Goal: Task Accomplishment & Management: Manage account settings

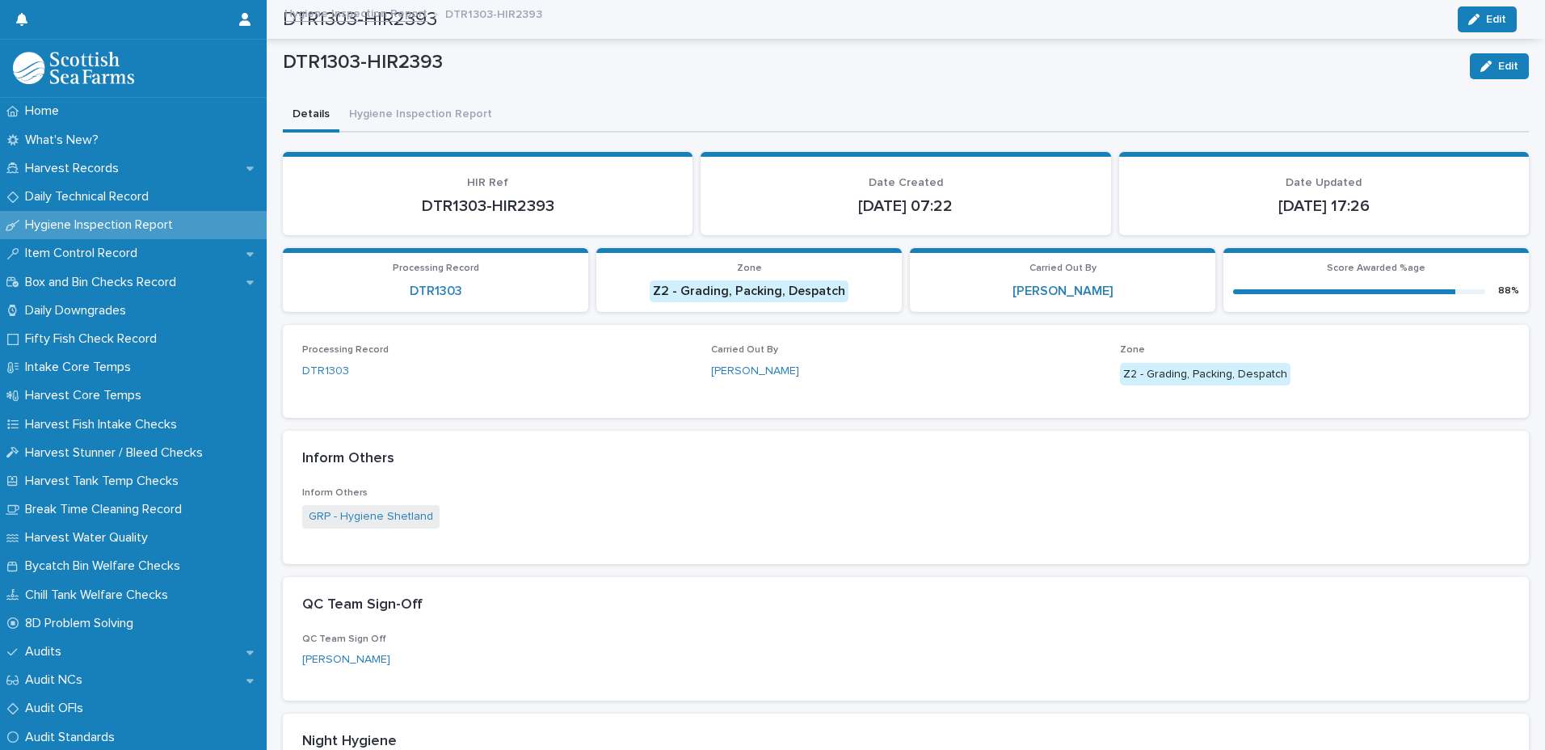
scroll to position [555, 0]
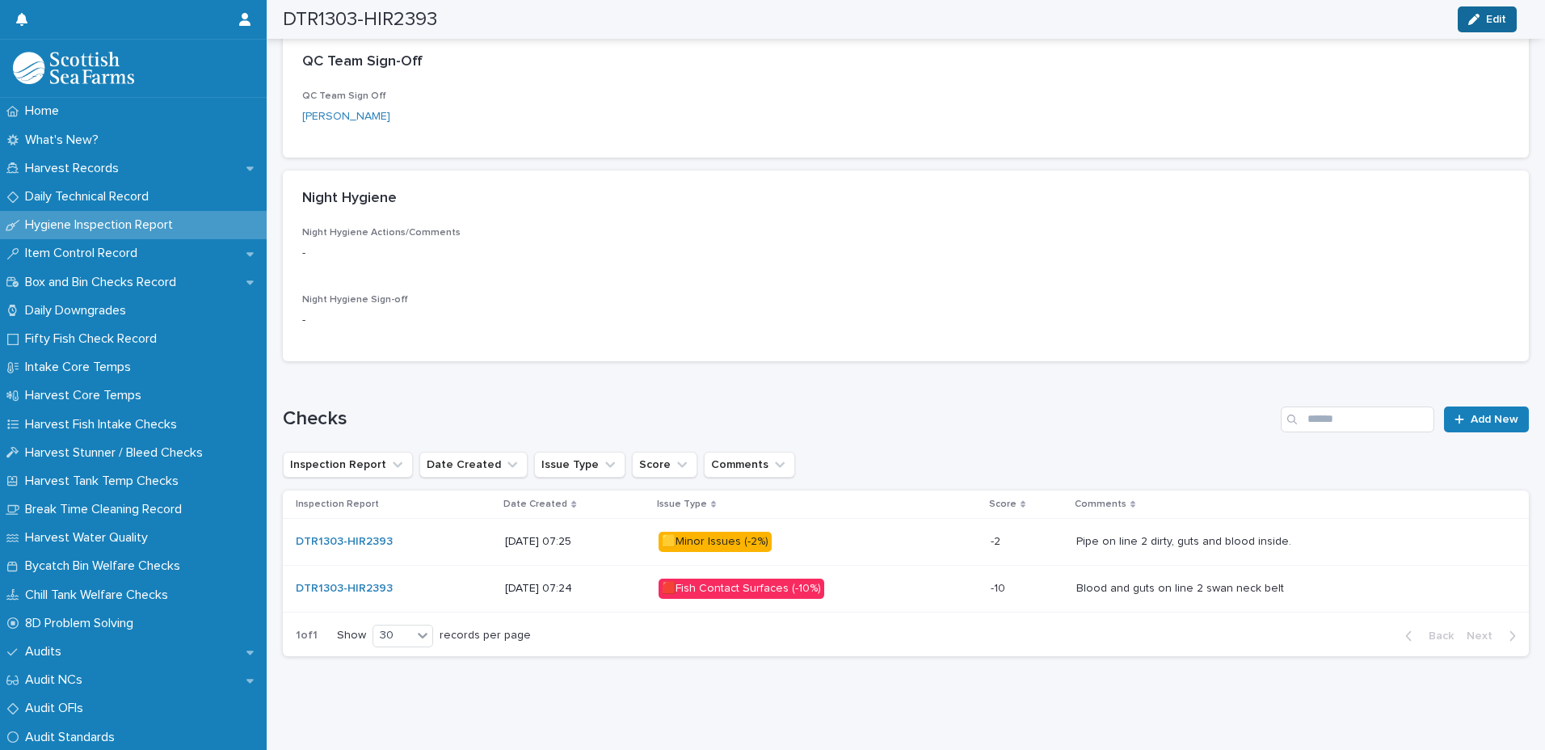
click at [1470, 14] on icon "button" at bounding box center [1473, 19] width 11 height 11
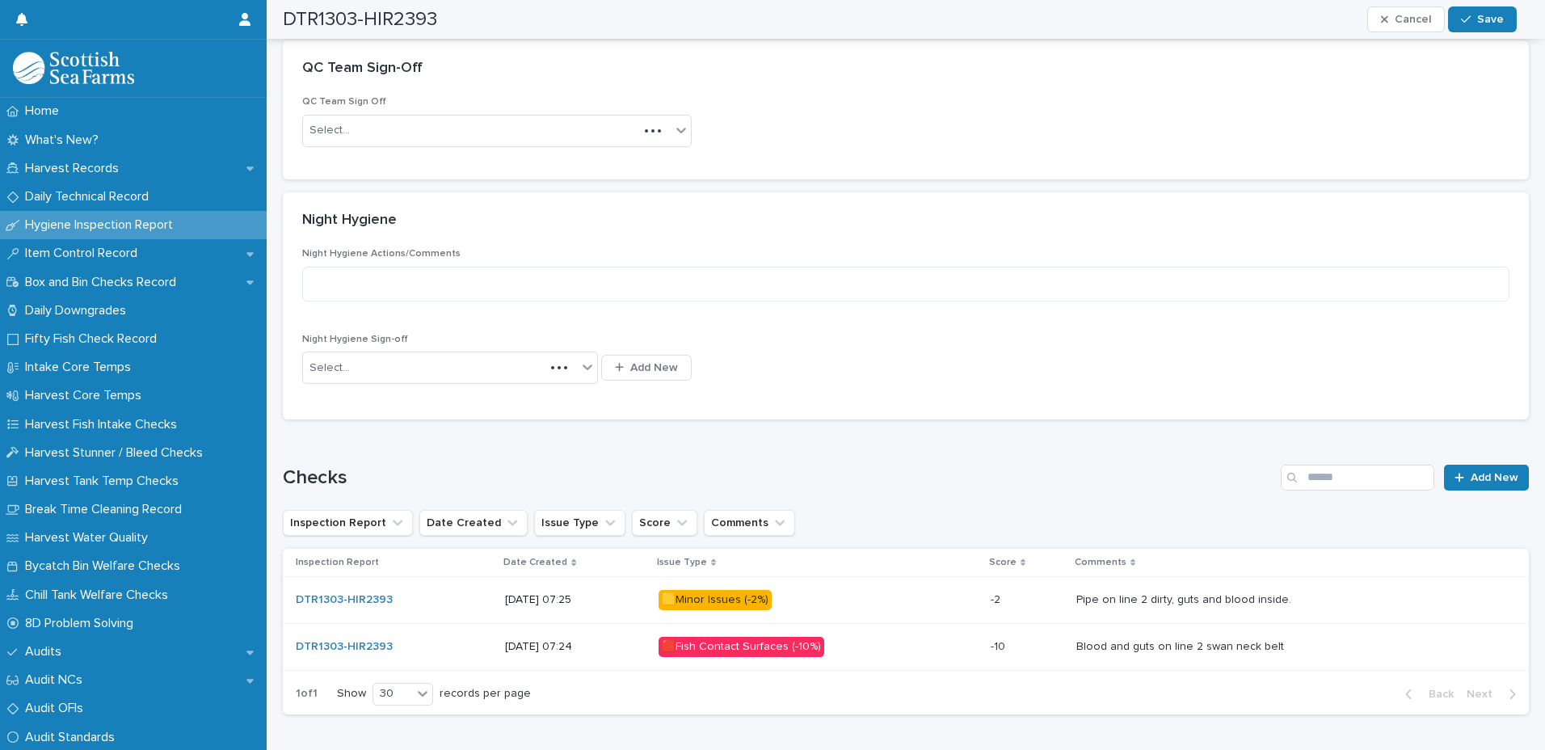
scroll to position [591, 0]
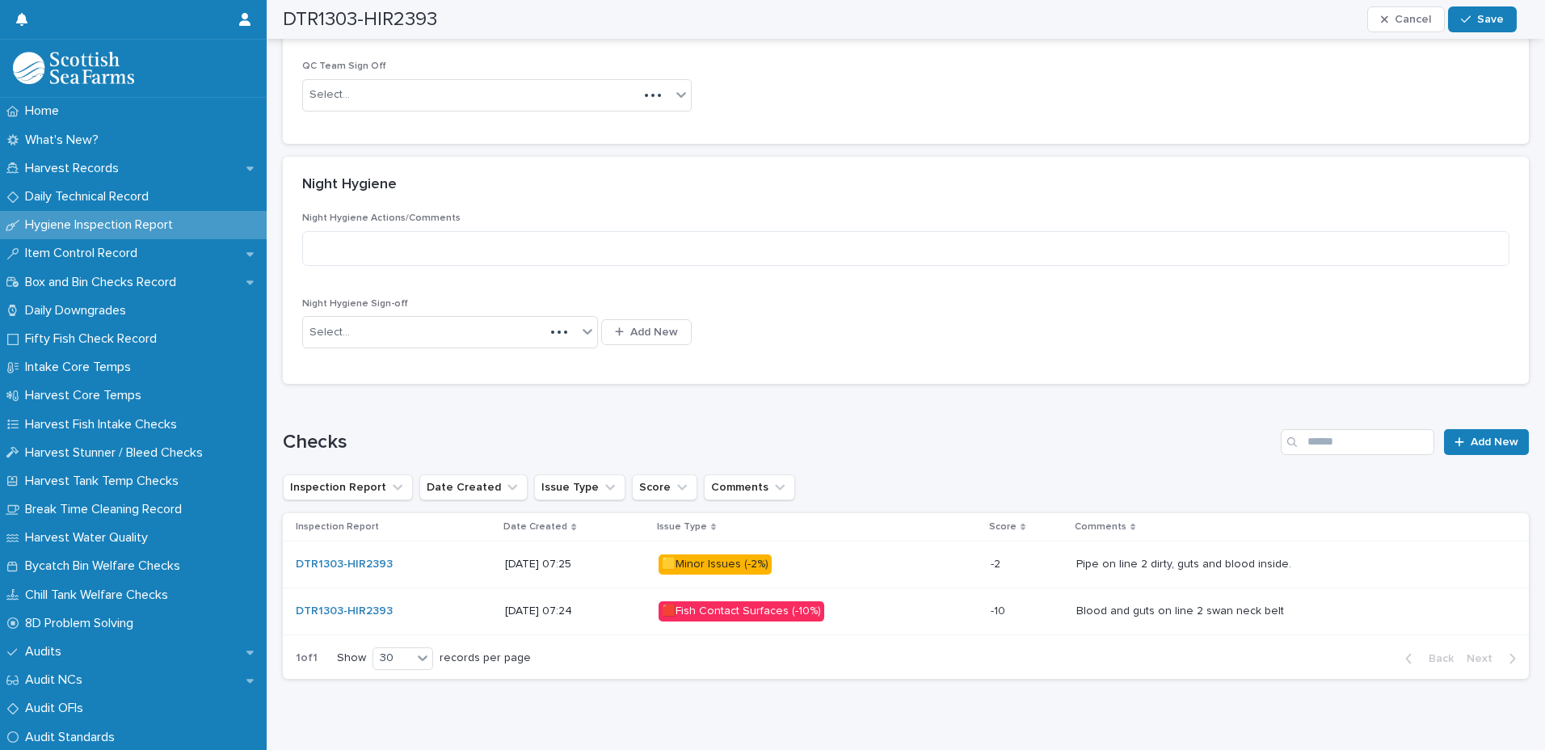
click at [506, 272] on div "Night Hygiene Actions/Comments" at bounding box center [905, 245] width 1207 height 65
click at [499, 255] on textarea at bounding box center [905, 248] width 1207 height 35
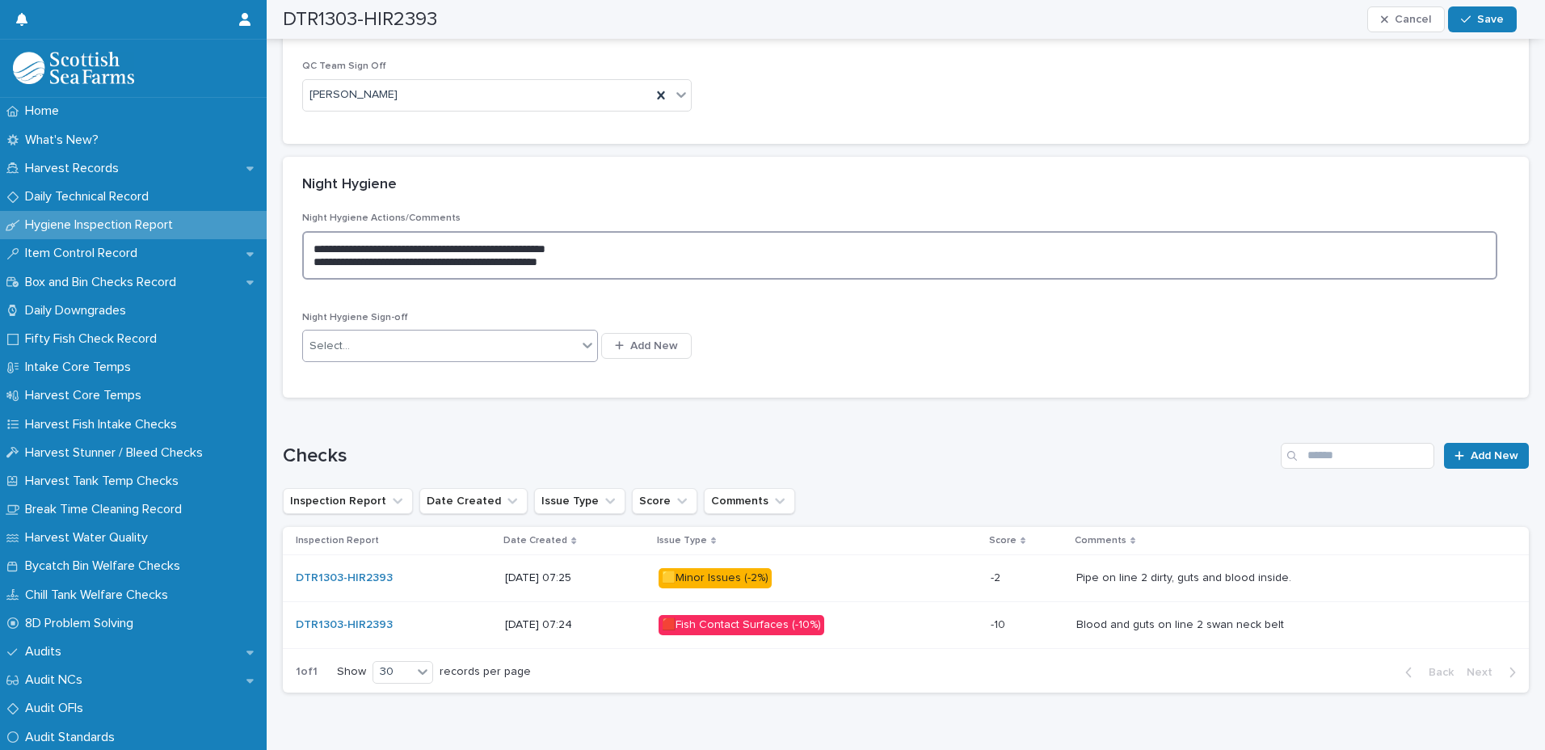
type textarea "**********"
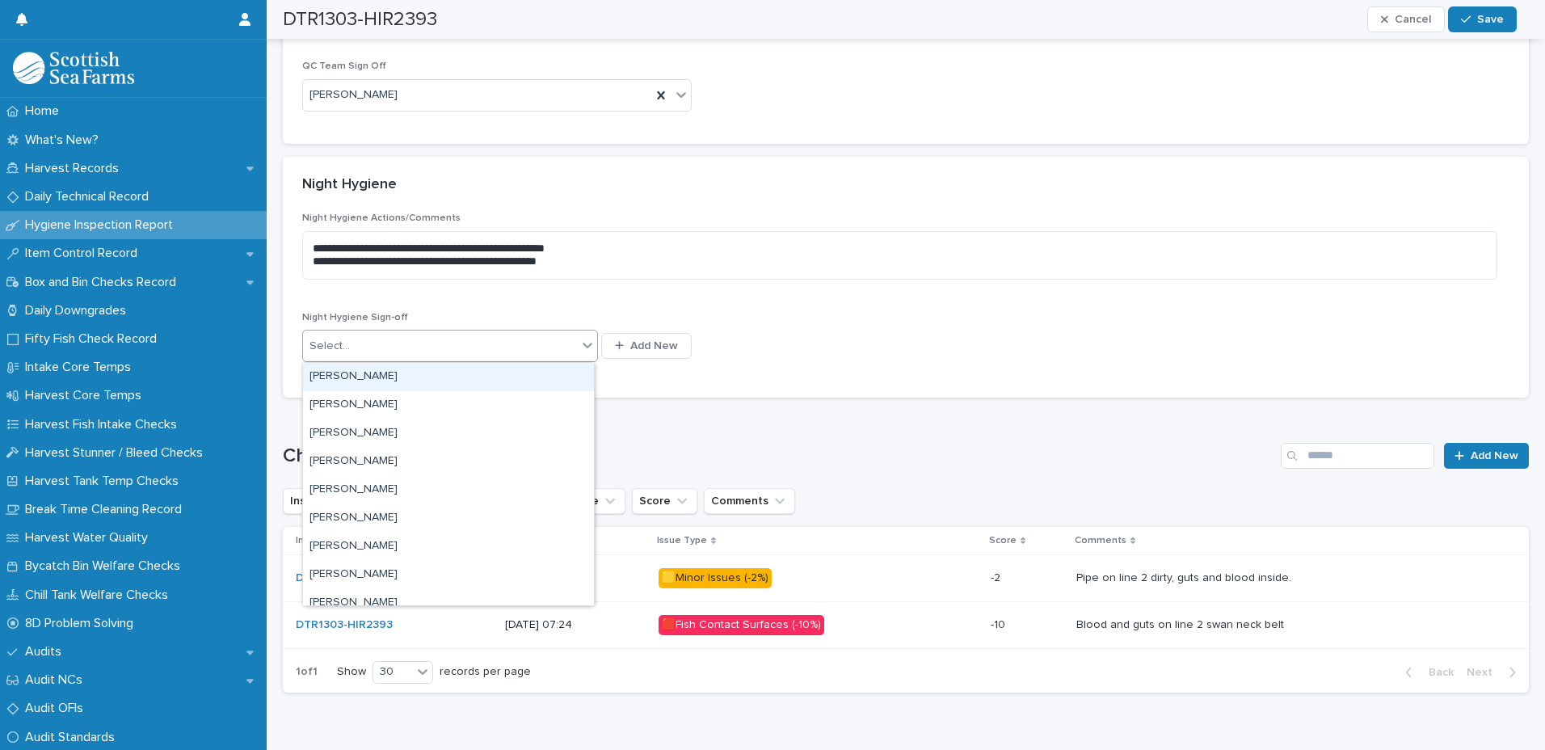
click at [506, 347] on div "Select..." at bounding box center [440, 346] width 274 height 27
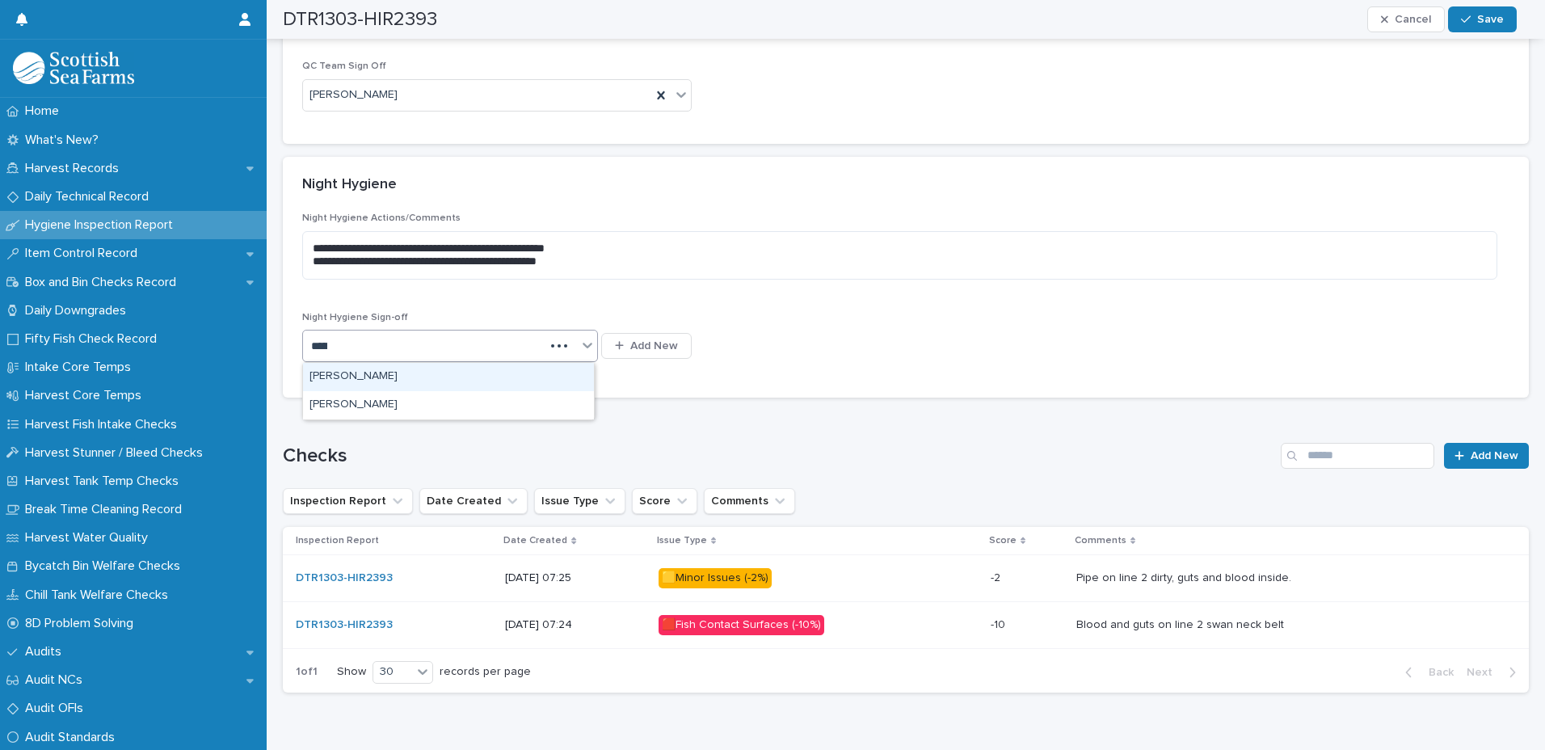
type input "*******"
click at [452, 384] on div "[PERSON_NAME]" at bounding box center [448, 377] width 291 height 28
click at [419, 333] on div "[PERSON_NAME]" at bounding box center [430, 346] width 255 height 27
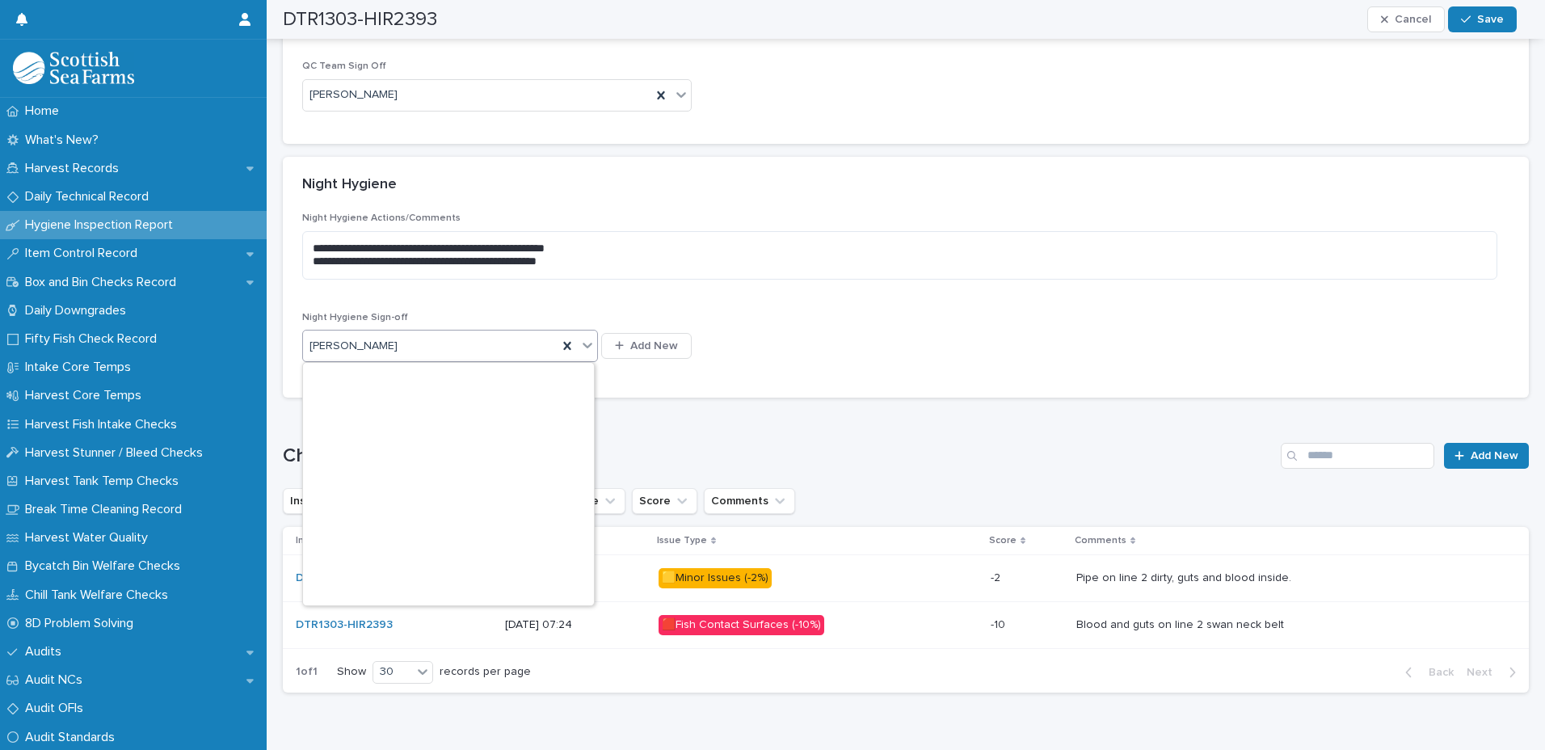
scroll to position [6448, 0]
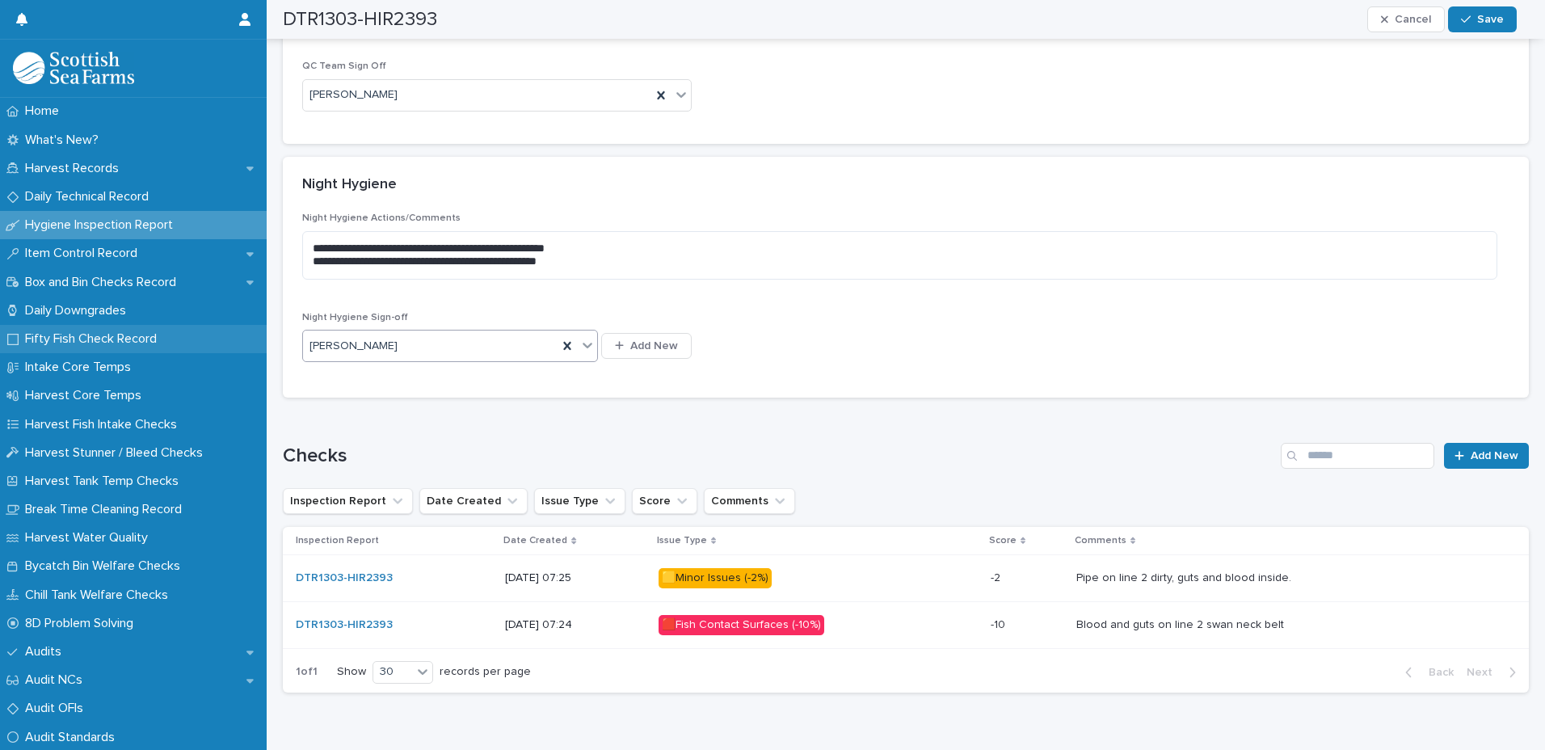
drag, startPoint x: 417, startPoint y: 347, endPoint x: 247, endPoint y: 349, distance: 169.7
click at [267, 349] on div "Home What's New? Harvest Records Daily Technical Record Hygiene Inspection Repo…" at bounding box center [906, 97] width 1278 height 1377
type input "*********"
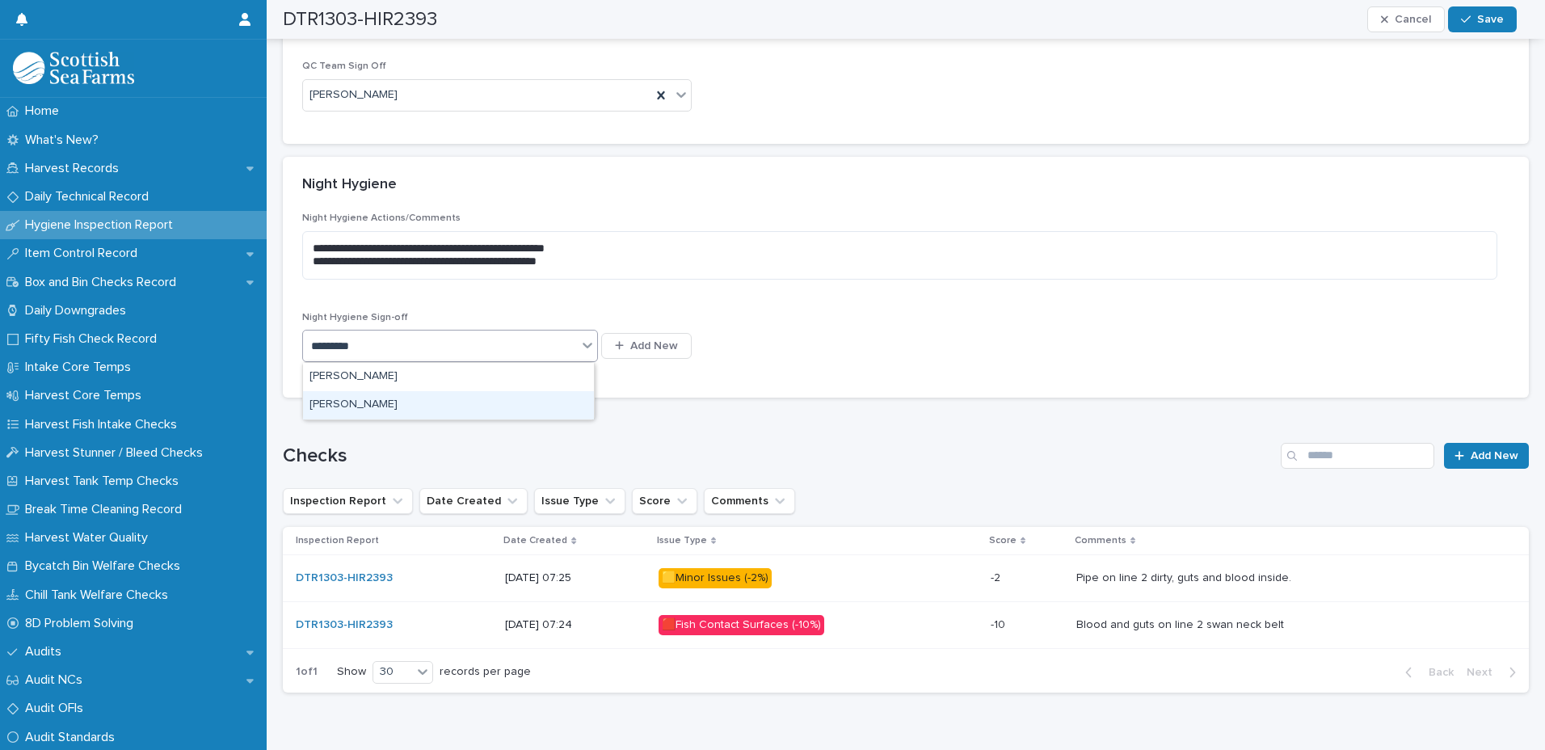
click at [390, 397] on div "[PERSON_NAME]" at bounding box center [448, 405] width 291 height 28
click at [1456, 21] on button "Save" at bounding box center [1482, 19] width 69 height 26
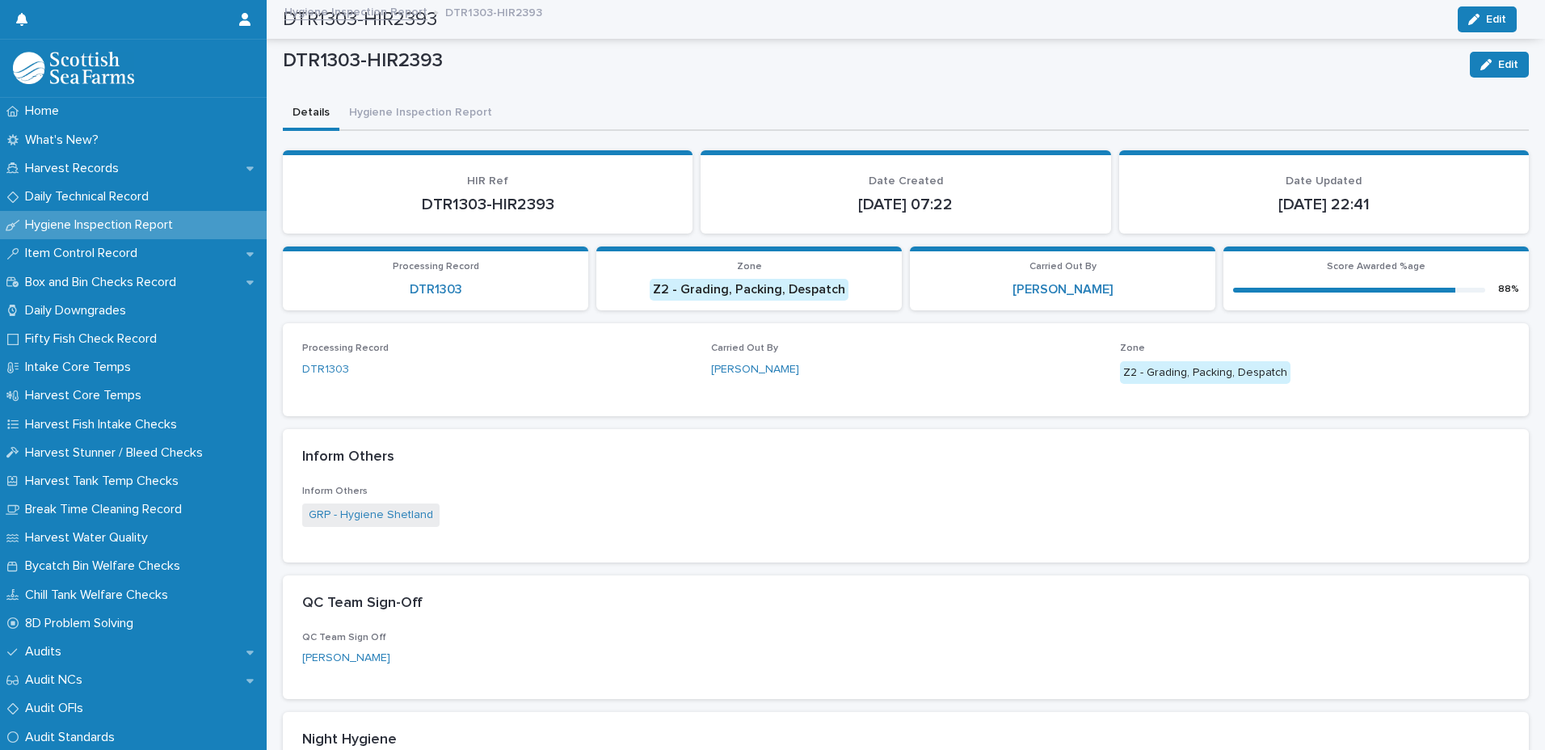
scroll to position [0, 0]
click at [360, 14] on link "Hygiene Inspection Report" at bounding box center [355, 12] width 143 height 19
